Goal: Task Accomplishment & Management: Use online tool/utility

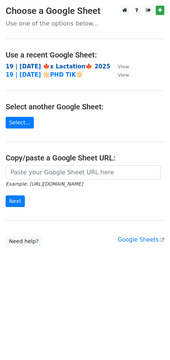
click at [43, 67] on strong "19 | [DATE] 🍁x Lactation🍁 2025" at bounding box center [58, 66] width 104 height 7
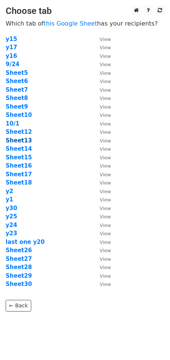
click at [15, 140] on strong "Sheet13" at bounding box center [19, 140] width 26 height 7
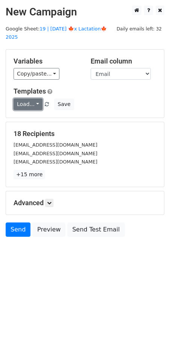
click at [27, 98] on link "Load..." at bounding box center [28, 104] width 29 height 12
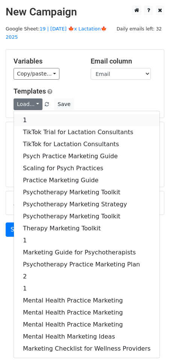
click at [44, 114] on link "1" at bounding box center [86, 120] width 145 height 12
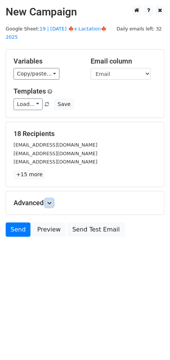
click at [49, 199] on link at bounding box center [49, 203] width 8 height 8
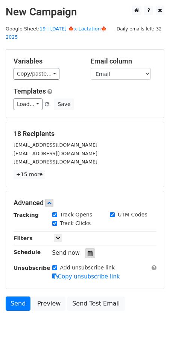
click at [85, 248] on div at bounding box center [90, 253] width 10 height 10
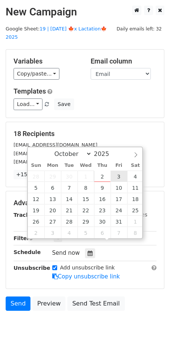
type input "2025-10-03 12:00"
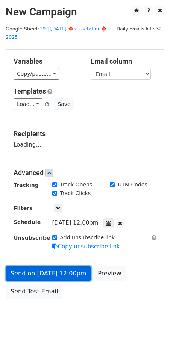
click at [67, 266] on link "Send on Oct 3 at 12:00pm" at bounding box center [48, 273] width 85 height 14
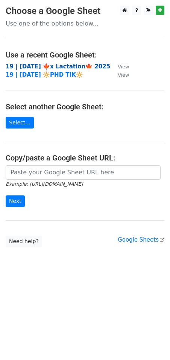
click at [51, 68] on strong "19 | [DATE] 🍁x Lactation🍁 2025" at bounding box center [58, 66] width 104 height 7
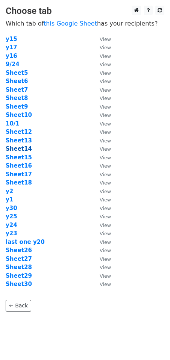
click at [21, 149] on strong "Sheet14" at bounding box center [19, 148] width 26 height 7
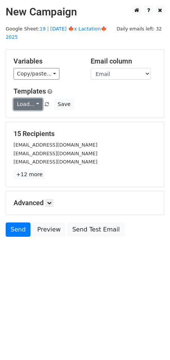
click at [23, 98] on link "Load..." at bounding box center [28, 104] width 29 height 12
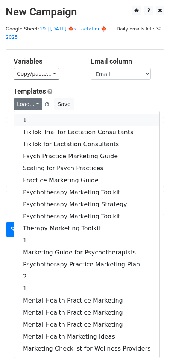
click at [33, 115] on link "1" at bounding box center [86, 120] width 145 height 12
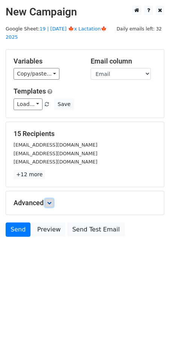
click at [51, 200] on icon at bounding box center [49, 202] width 5 height 5
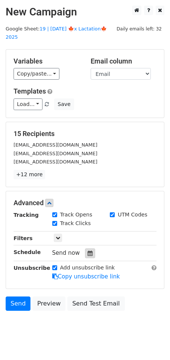
click at [88, 250] on icon at bounding box center [89, 252] width 5 height 5
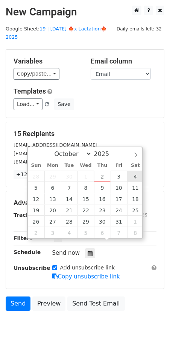
type input "2025-10-04 12:00"
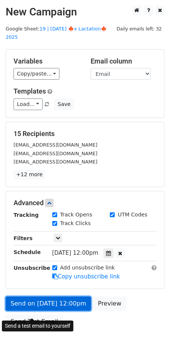
click at [32, 296] on link "Send on Oct 4 at 12:00pm" at bounding box center [48, 303] width 85 height 14
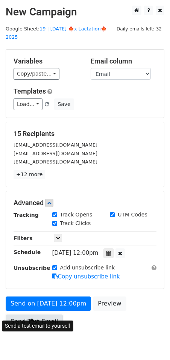
click at [44, 315] on link "Send Test Email" at bounding box center [34, 321] width 57 height 14
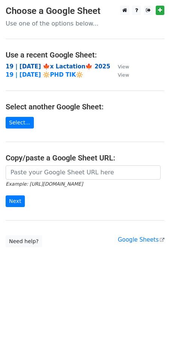
click at [48, 64] on strong "19 | [DATE] 🍁x Lactation🍁 2025" at bounding box center [58, 66] width 104 height 7
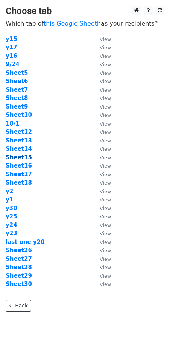
click at [25, 156] on strong "Sheet15" at bounding box center [19, 157] width 26 height 7
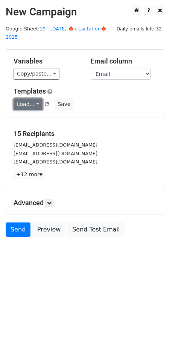
click at [24, 98] on link "Load..." at bounding box center [28, 104] width 29 height 12
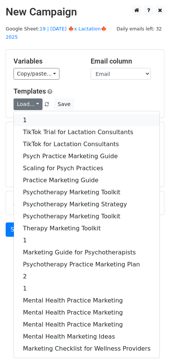
click at [36, 114] on link "1" at bounding box center [86, 120] width 145 height 12
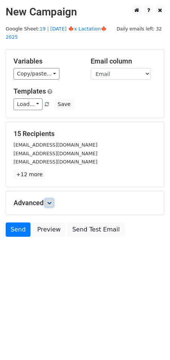
click at [51, 200] on icon at bounding box center [49, 202] width 5 height 5
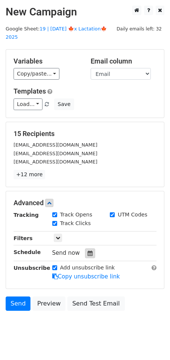
click at [87, 250] on icon at bounding box center [89, 252] width 5 height 5
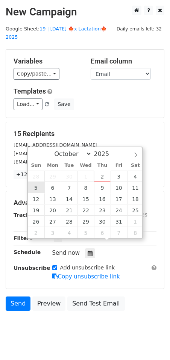
type input "2025-10-05 12:00"
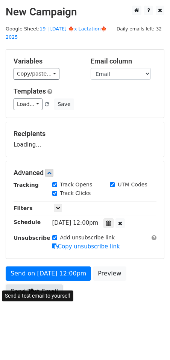
click at [41, 285] on link "Send Test Email" at bounding box center [34, 291] width 57 height 14
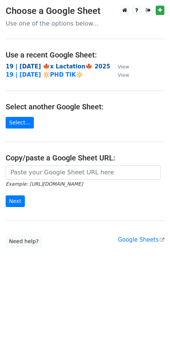
click at [42, 64] on strong "19 | [DATE] 🍁x Lactation🍁 2025" at bounding box center [58, 66] width 104 height 7
